Goal: Task Accomplishment & Management: Use online tool/utility

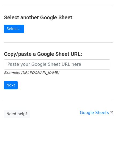
scroll to position [54, 0]
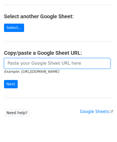
click at [42, 64] on input "url" at bounding box center [57, 63] width 106 height 10
paste input "https://docs.google.com/spreadsheets/d/165IWmw9prA6cIm0pu7o0bQOjsDmDfxPEwfh7yG3…"
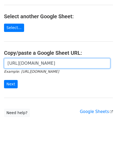
scroll to position [0, 120]
type input "https://docs.google.com/spreadsheets/d/165IWmw9prA6cIm0pu7o0bQOjsDmDfxPEwfh7yG3…"
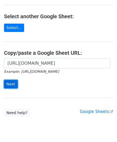
click at [10, 83] on input "Next" at bounding box center [11, 84] width 14 height 8
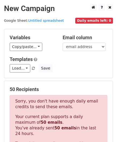
scroll to position [181, 0]
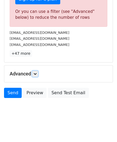
drag, startPoint x: 36, startPoint y: 71, endPoint x: 42, endPoint y: 72, distance: 6.0
click at [36, 72] on icon at bounding box center [35, 73] width 3 height 3
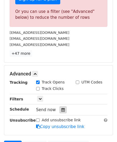
click at [61, 108] on icon at bounding box center [62, 110] width 3 height 4
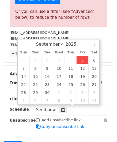
type input "[DATE] 12:00"
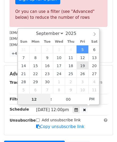
paste input "0"
type input "10"
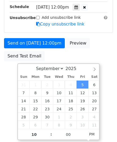
type input "[DATE] 22:00"
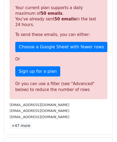
scroll to position [246, 0]
